Goal: Transaction & Acquisition: Purchase product/service

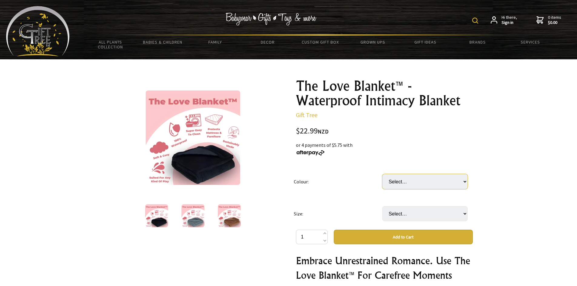
click at [466, 181] on select "Select… Black [PERSON_NAME]" at bounding box center [424, 181] width 85 height 15
select select "Black"
click at [382, 174] on select "Select… Black [PERSON_NAME]" at bounding box center [424, 181] width 85 height 15
click at [461, 212] on select "Select… XS (50x70cm) S (71x100cm) (+ $19.99) M (100x145cm) (+ $59.99) L (145x16…" at bounding box center [424, 213] width 85 height 15
select select "M (100x145cm)"
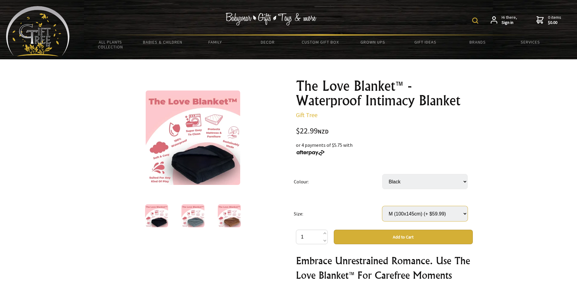
click at [382, 206] on select "Select… XS (50x70cm) S (71x100cm) (+ $19.99) M (100x145cm) (+ $59.99) L (145x16…" at bounding box center [424, 213] width 85 height 15
click at [163, 221] on img at bounding box center [156, 215] width 23 height 23
click at [187, 215] on img at bounding box center [192, 215] width 23 height 23
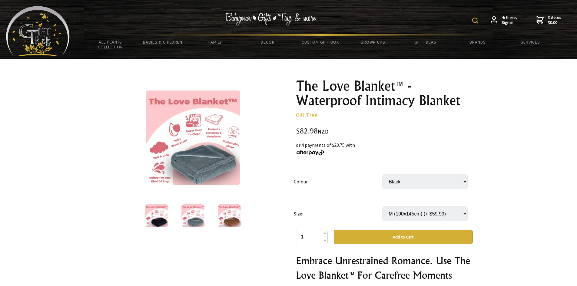
click at [234, 220] on img at bounding box center [229, 215] width 23 height 23
click at [195, 217] on img at bounding box center [192, 215] width 23 height 23
click at [165, 213] on img at bounding box center [156, 215] width 23 height 23
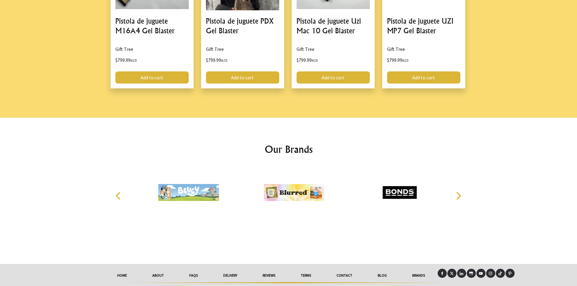
scroll to position [821, 0]
